Goal: Task Accomplishment & Management: Use online tool/utility

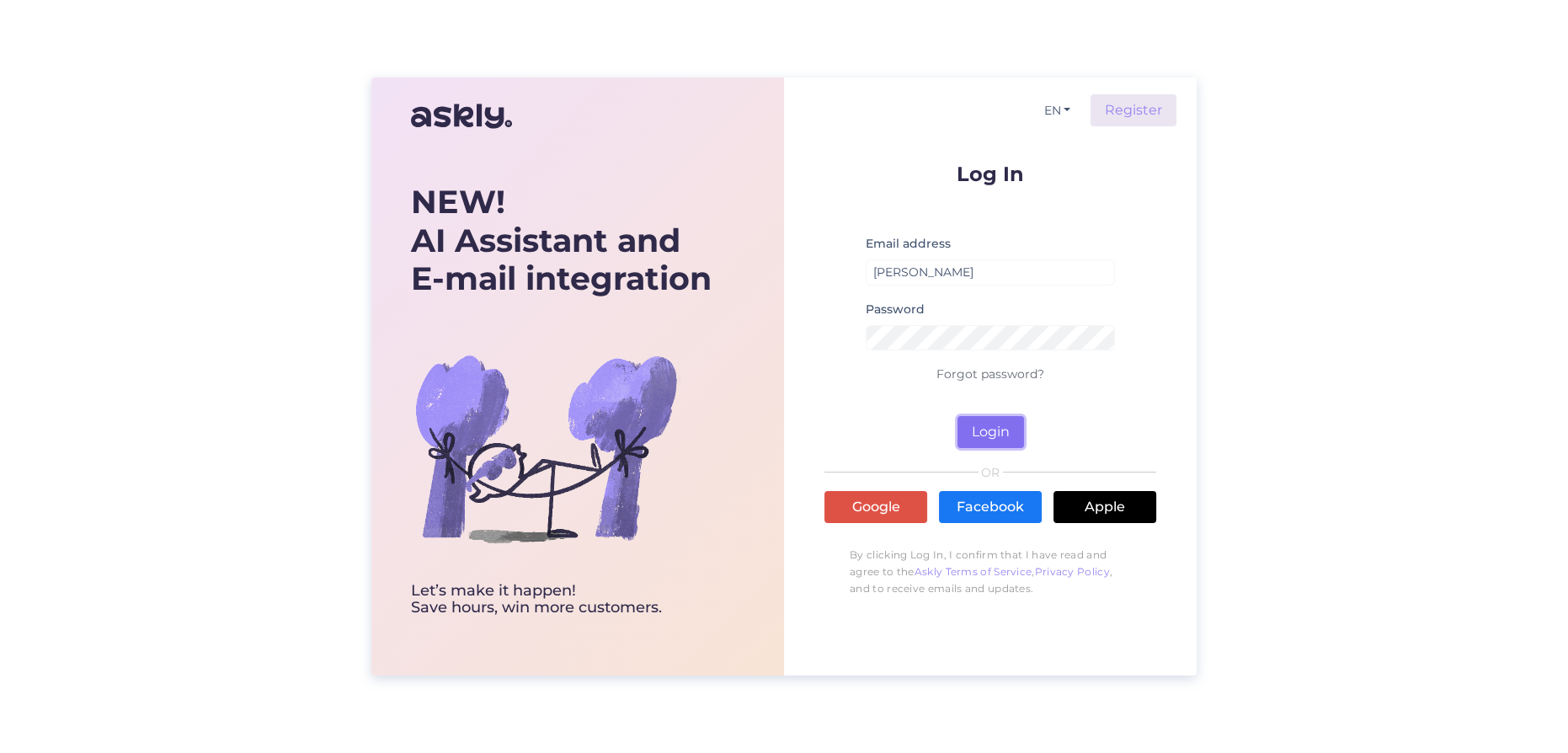
click at [987, 429] on button "Login" at bounding box center [991, 432] width 67 height 32
click at [979, 427] on button "Login" at bounding box center [991, 432] width 67 height 32
click at [943, 272] on input "[PERSON_NAME]" at bounding box center [990, 272] width 249 height 26
click at [990, 431] on button "Login" at bounding box center [991, 432] width 67 height 32
drag, startPoint x: 954, startPoint y: 271, endPoint x: 792, endPoint y: 256, distance: 162.7
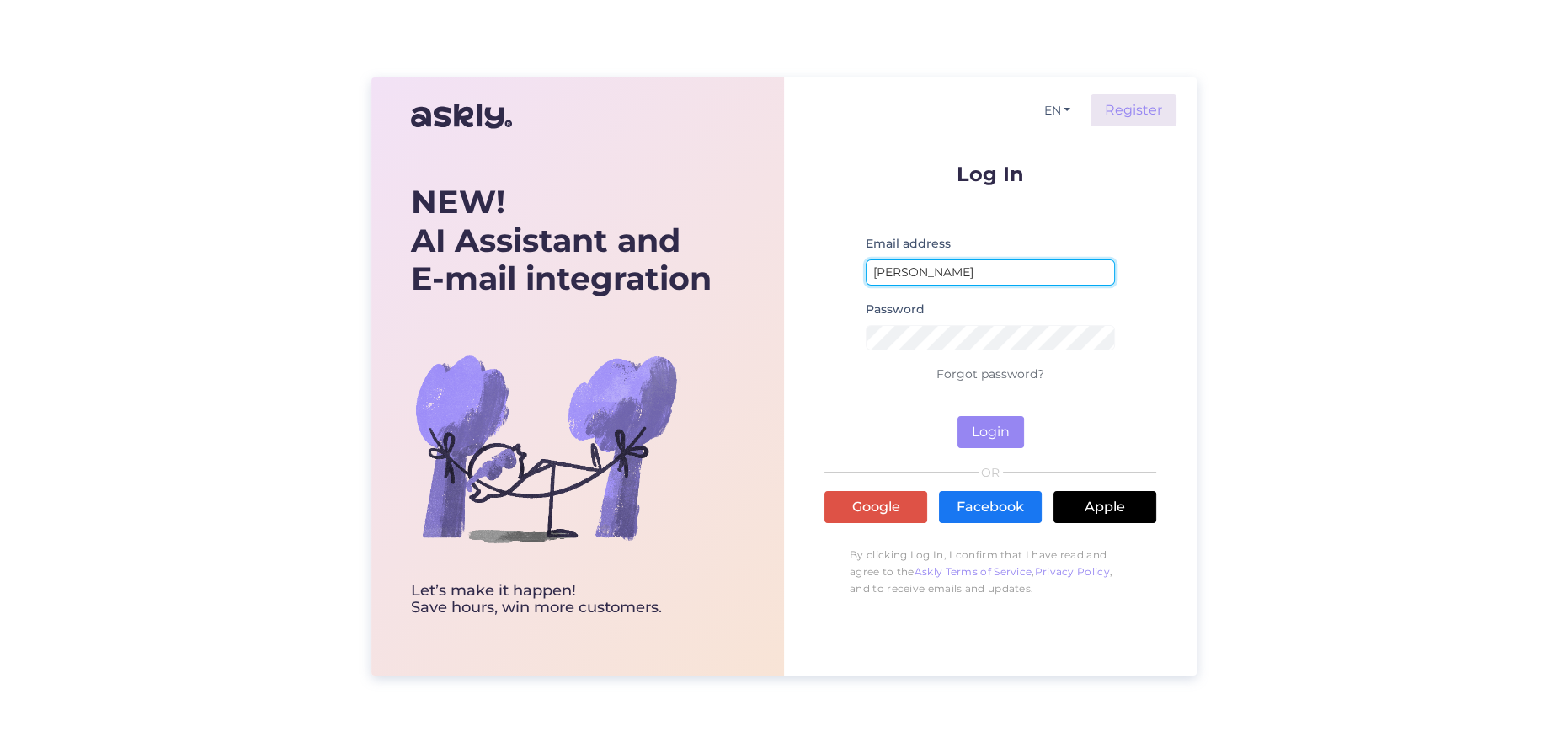
click at [792, 256] on div "EN Register Log In Email address [PERSON_NAME] Password Forgot password? Login …" at bounding box center [990, 376] width 413 height 598
click at [1005, 439] on button "Login" at bounding box center [991, 432] width 67 height 32
click at [1002, 435] on button "Login" at bounding box center [991, 432] width 67 height 32
click at [891, 270] on input "[EMAIL_ADDRESS][DOMAIN_NAME]" at bounding box center [990, 272] width 249 height 26
type input "[EMAIL_ADDRESS][DOMAIN_NAME]"
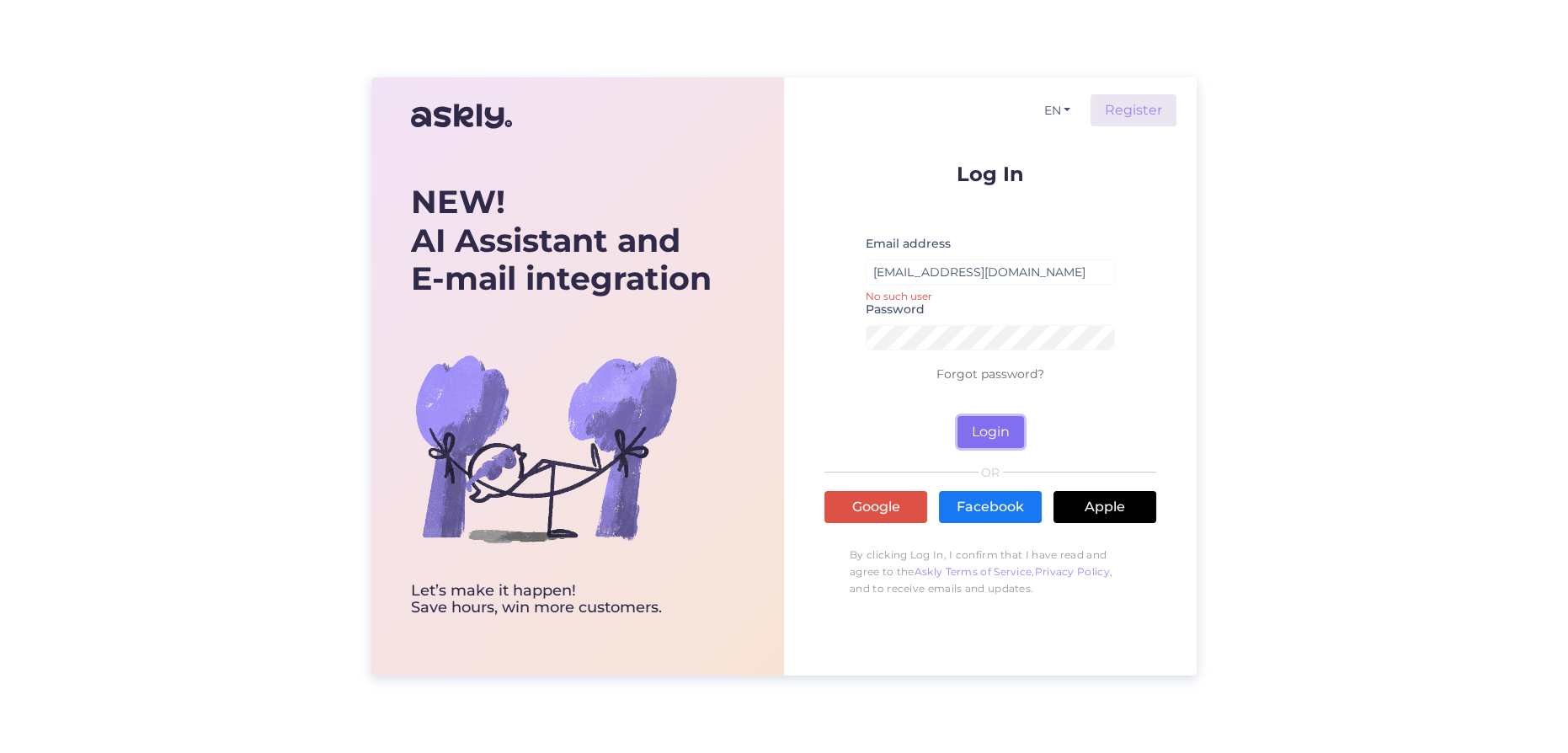
click at [979, 427] on button "Login" at bounding box center [991, 432] width 67 height 32
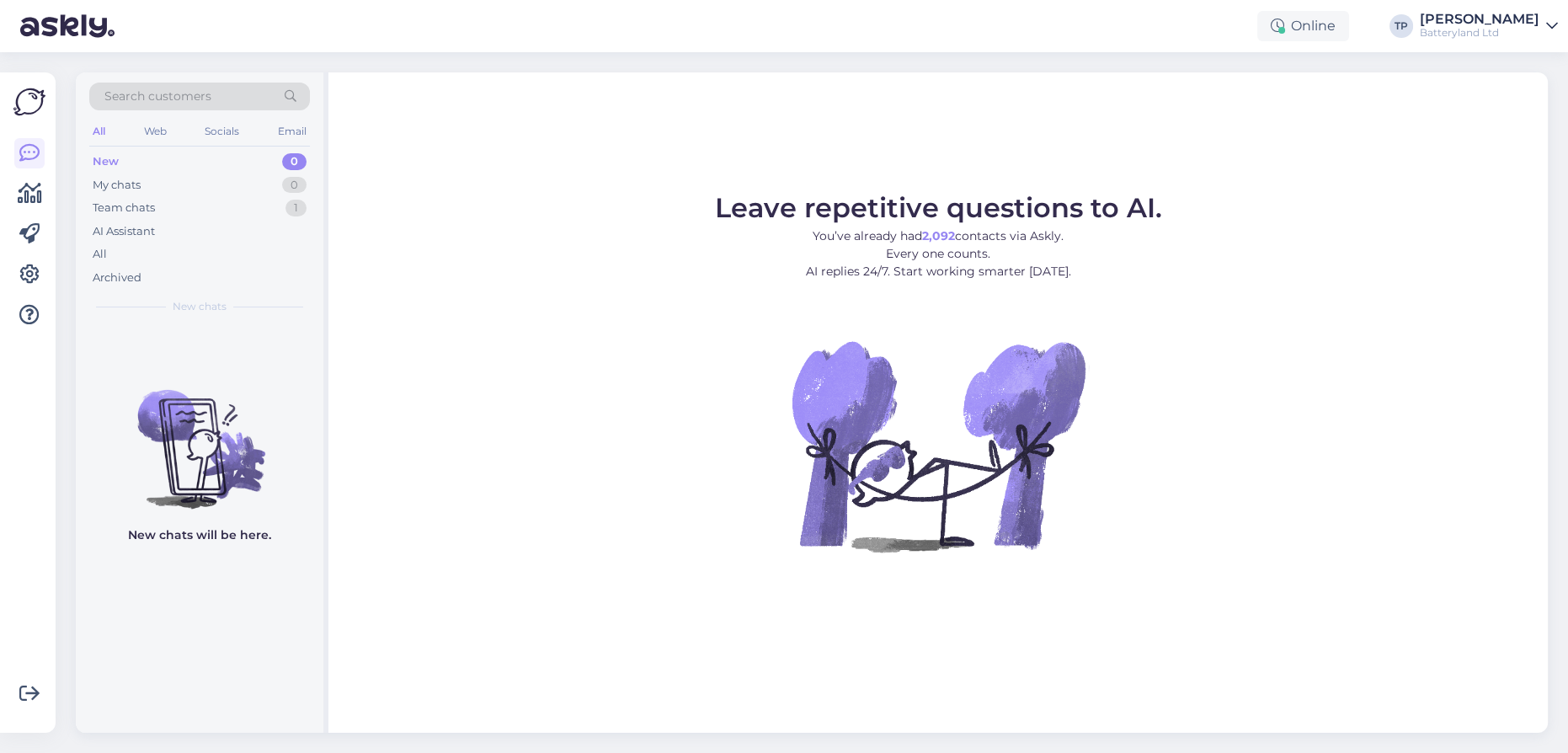
click at [159, 169] on div "New 0" at bounding box center [199, 161] width 220 height 24
click at [146, 131] on div "Web" at bounding box center [155, 131] width 30 height 22
